Goal: Go to known website: Access a specific website the user already knows

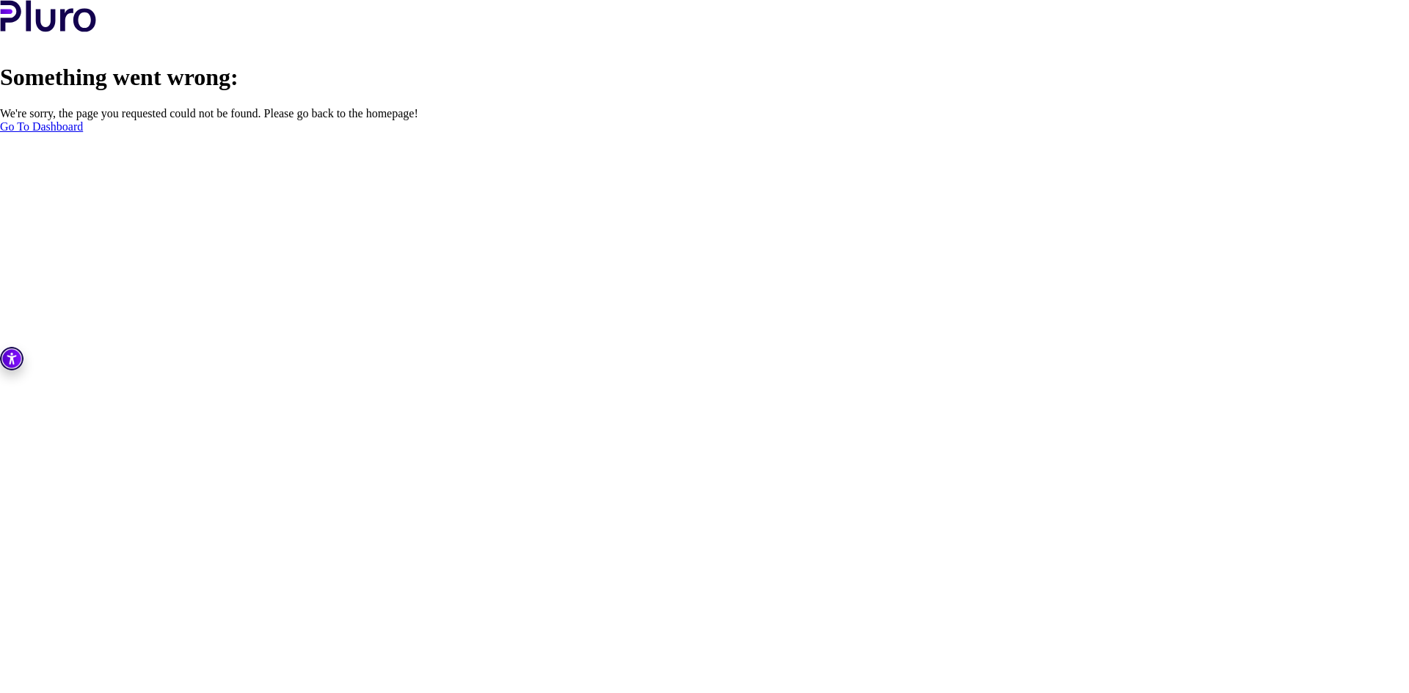
click at [83, 133] on link "Go To Dashboard" at bounding box center [41, 126] width 83 height 12
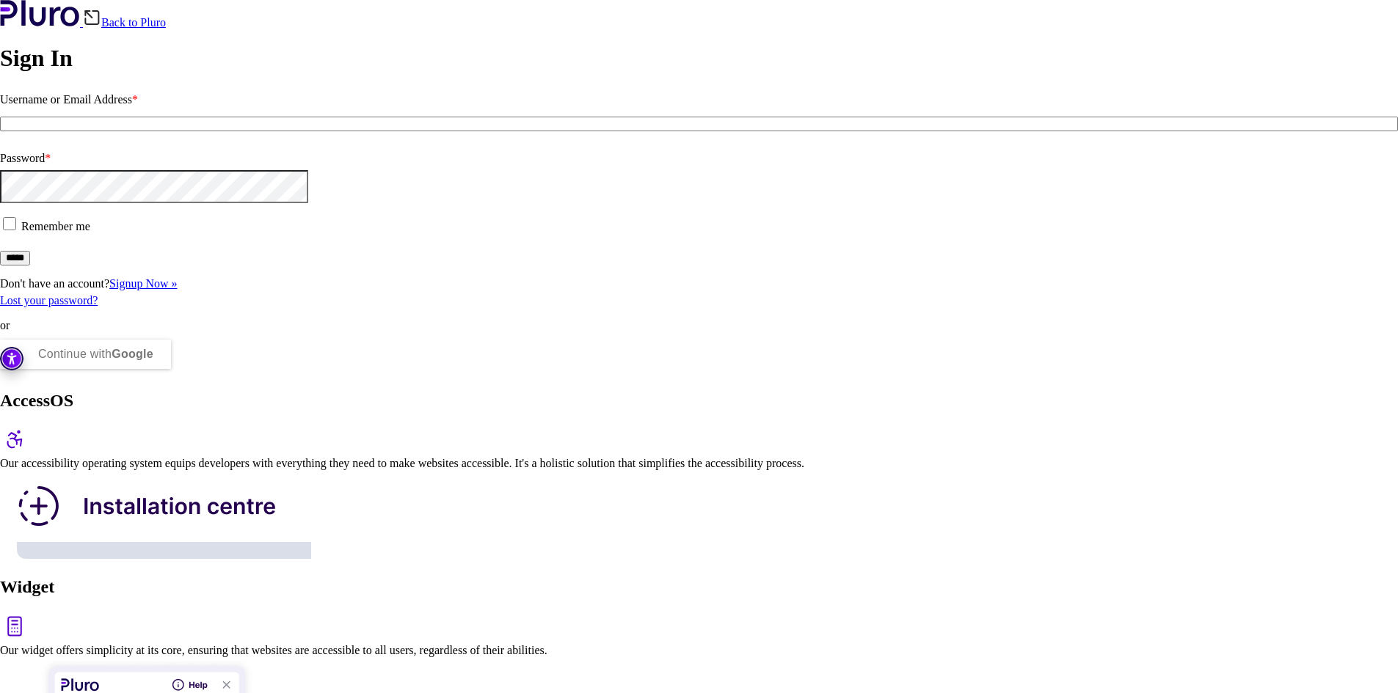
type input "**********"
click at [102, 238] on label "Remember me" at bounding box center [699, 226] width 1398 height 23
click at [30, 266] on input "*****" at bounding box center [15, 258] width 30 height 15
